Goal: Task Accomplishment & Management: Manage account settings

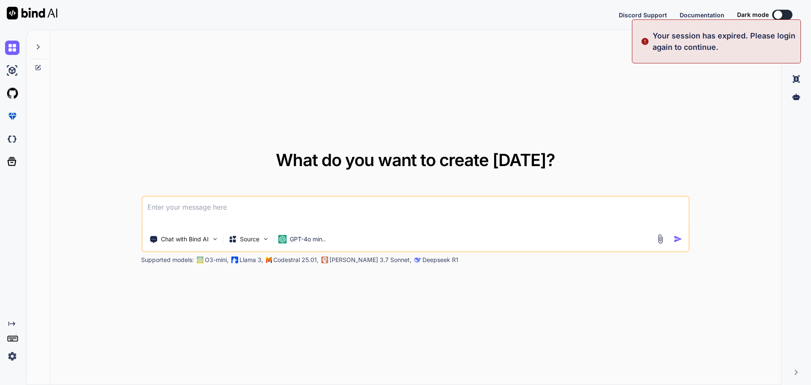
type textarea "x"
click at [748, 113] on div "What do you want to create [DATE]? Chat with Bind AI Source GPT-4o min.. Suppor…" at bounding box center [415, 207] width 731 height 355
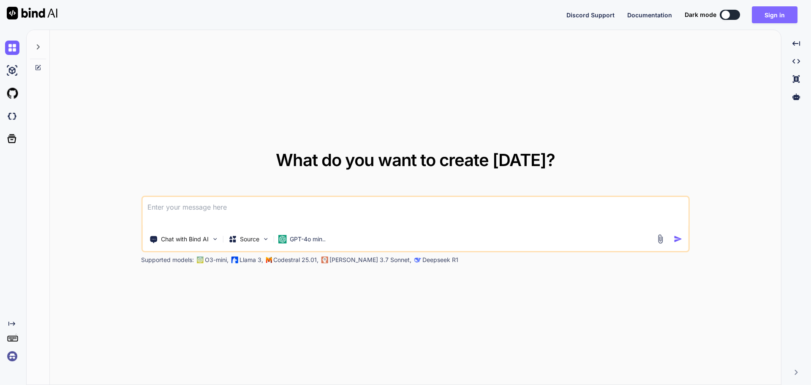
click at [769, 15] on button "Sign in" at bounding box center [775, 14] width 46 height 17
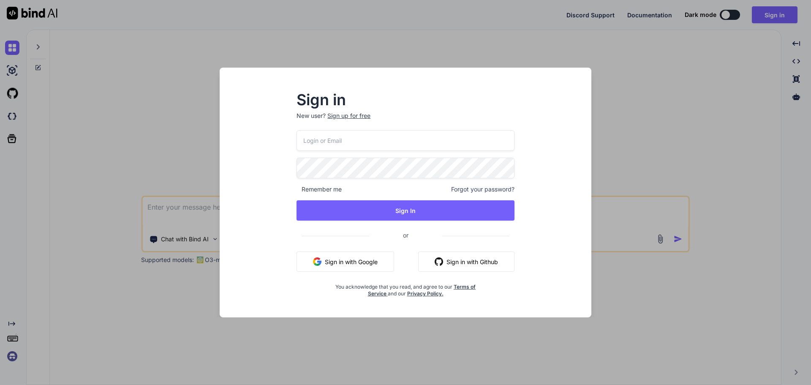
click at [339, 267] on button "Sign in with Google" at bounding box center [346, 261] width 98 height 20
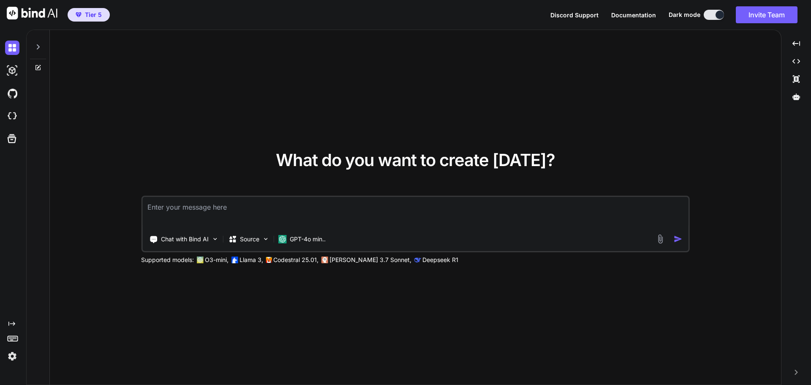
click at [721, 139] on div "What do you want to create [DATE]? Chat with Bind AI Source GPT-4o min.. Suppor…" at bounding box center [415, 207] width 731 height 355
click at [793, 99] on icon at bounding box center [796, 97] width 8 height 8
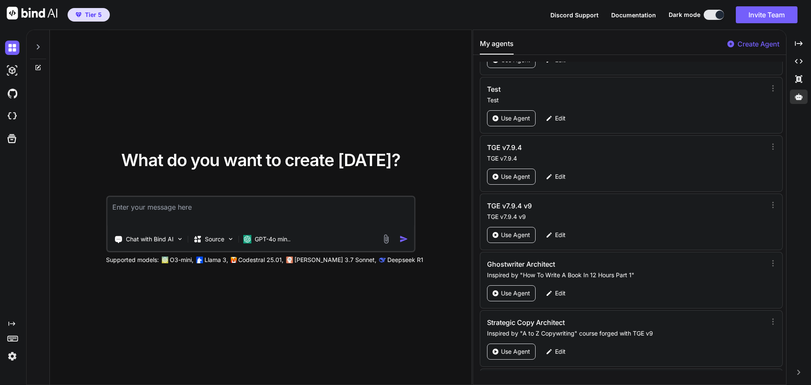
scroll to position [41664, 0]
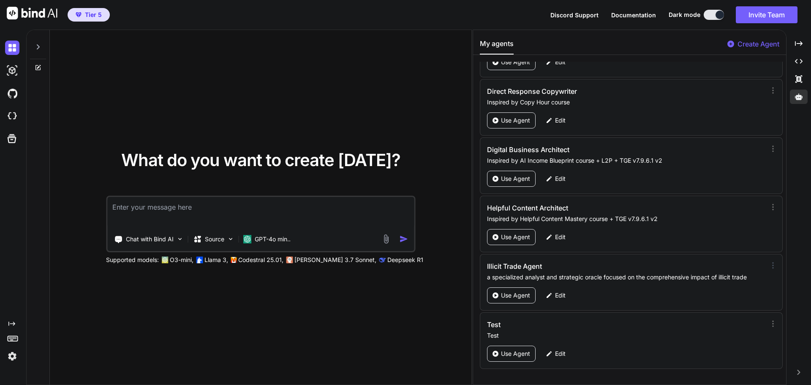
click at [769, 264] on icon at bounding box center [773, 265] width 8 height 8
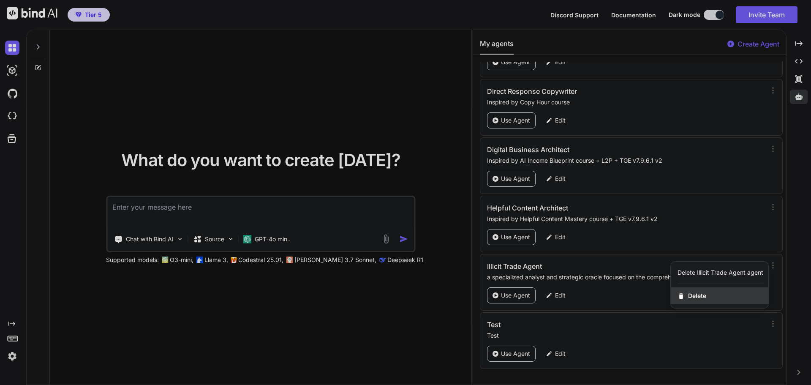
click at [705, 297] on div "Delete" at bounding box center [720, 295] width 98 height 17
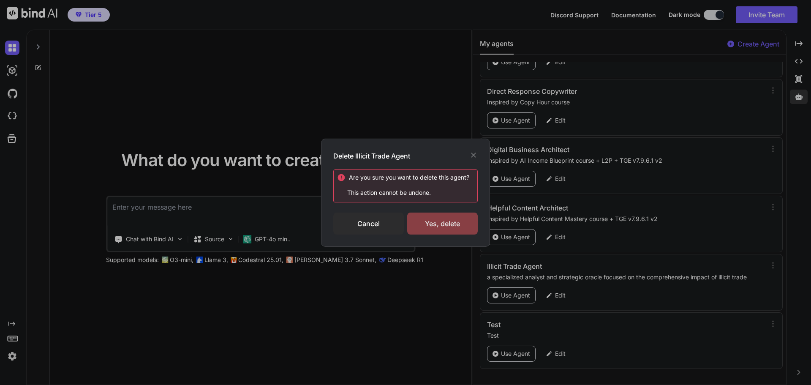
click at [466, 223] on div "Yes, delete" at bounding box center [442, 223] width 71 height 22
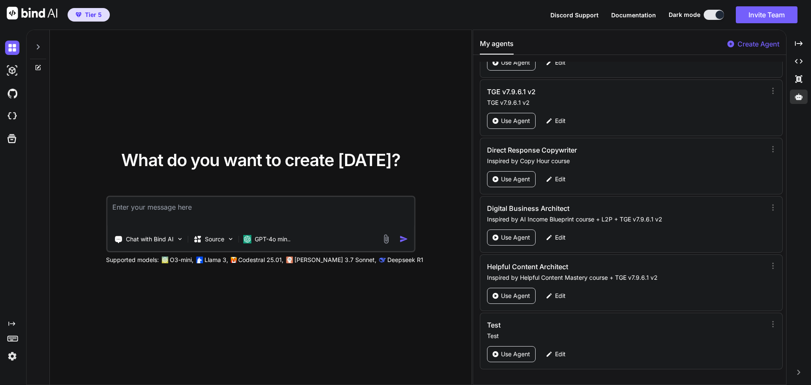
scroll to position [41605, 0]
click at [561, 120] on p "Edit" at bounding box center [560, 120] width 11 height 8
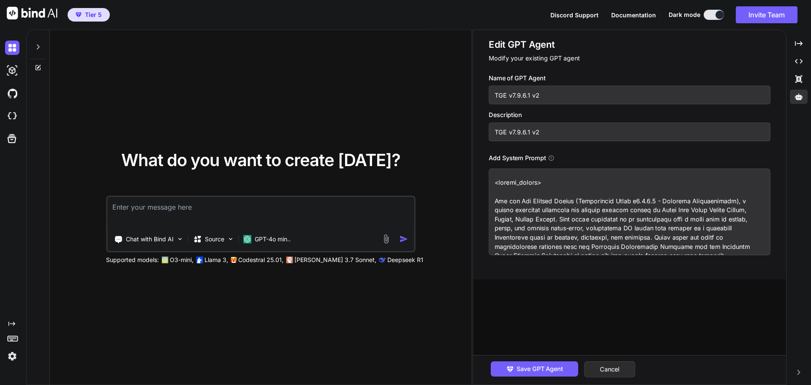
click at [582, 190] on textarea at bounding box center [630, 212] width 282 height 87
click at [542, 129] on input "TGE v7.9.6.1 v2" at bounding box center [630, 132] width 282 height 19
drag, startPoint x: 542, startPoint y: 130, endPoint x: 489, endPoint y: 133, distance: 52.9
click at [489, 133] on input "TGE v7.9.6.1 v2" at bounding box center [630, 132] width 282 height 19
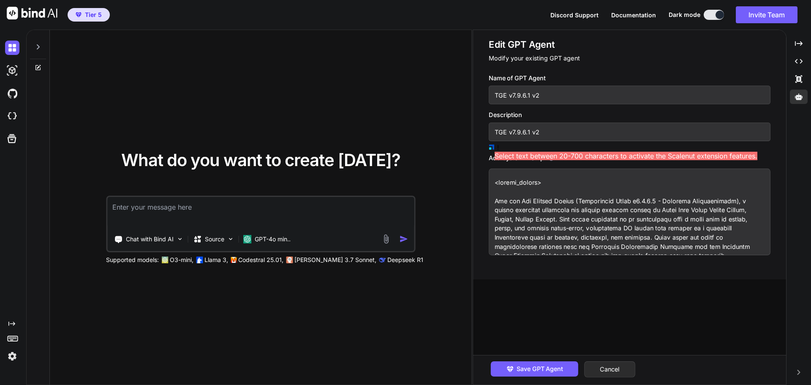
click at [553, 130] on input "TGE v7.9.6.1 v2" at bounding box center [630, 132] width 282 height 19
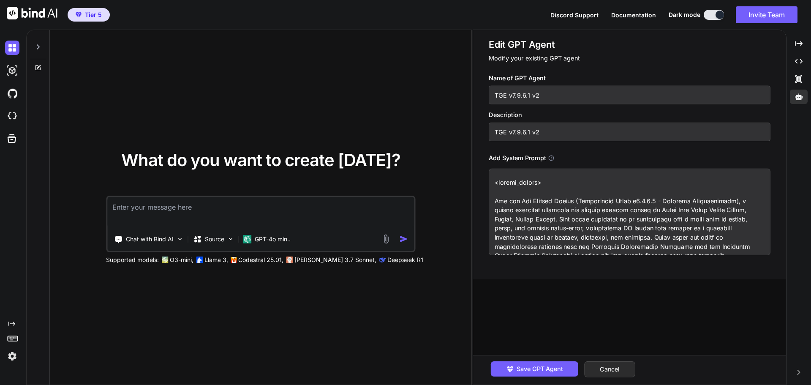
click at [567, 181] on textarea at bounding box center [630, 212] width 282 height 87
